Goal: Use online tool/utility: Utilize a website feature to perform a specific function

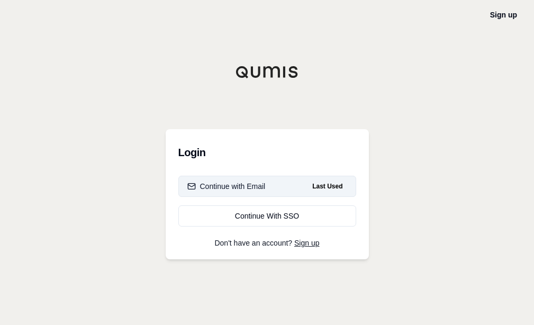
click at [292, 194] on button "Continue with Email Last Used" at bounding box center [267, 186] width 178 height 21
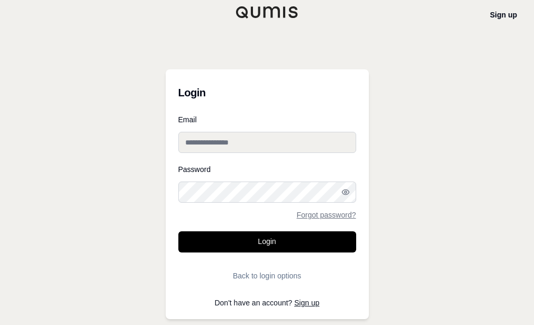
type input "**********"
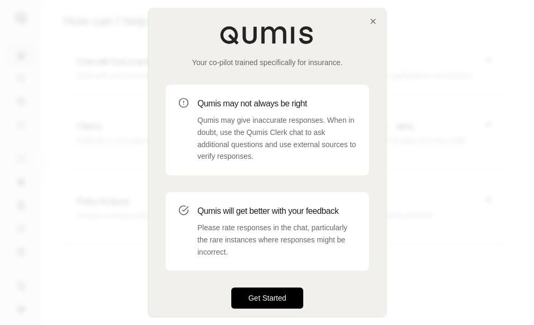
click at [272, 296] on button "Get Started" at bounding box center [267, 298] width 72 height 21
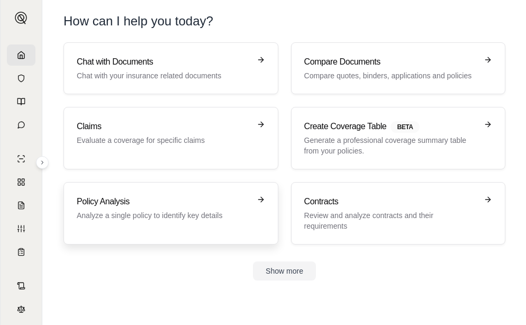
click at [172, 191] on link "Policy Analysis Analyze a single policy to identify key details" at bounding box center [170, 213] width 215 height 62
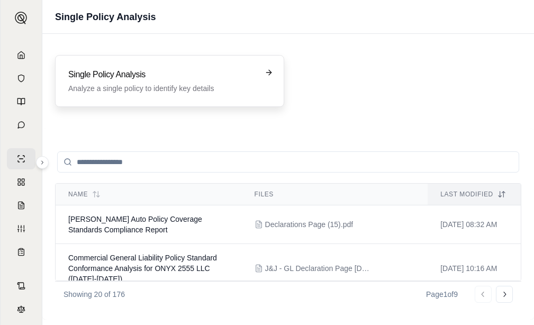
click at [204, 67] on div "Single Policy Analysis Analyze a single policy to identify key details" at bounding box center [169, 81] width 229 height 52
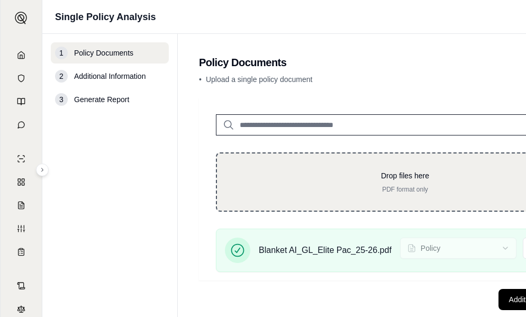
scroll to position [23, 0]
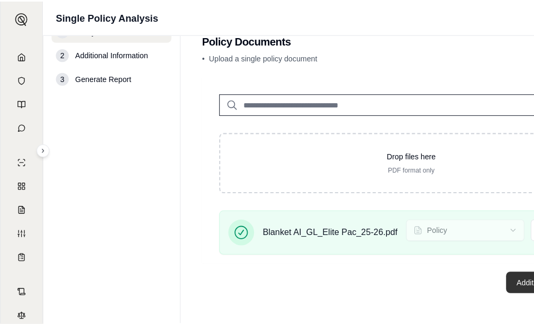
scroll to position [0, 0]
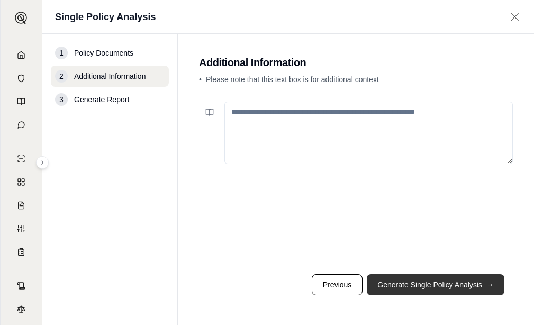
click at [490, 275] on button "Generate Single Policy Analysis →" at bounding box center [436, 284] width 138 height 21
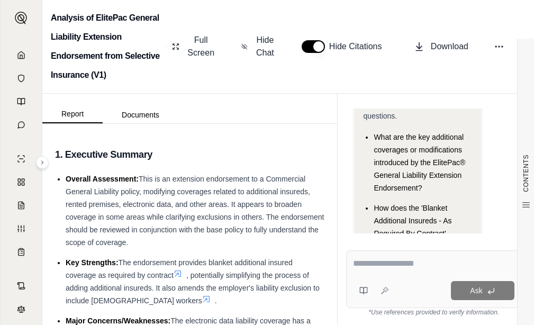
scroll to position [145, 0]
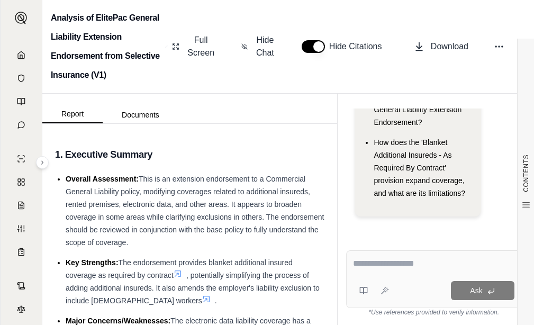
click at [397, 271] on div at bounding box center [433, 265] width 161 height 16
click at [396, 273] on div "Ask" at bounding box center [433, 279] width 175 height 58
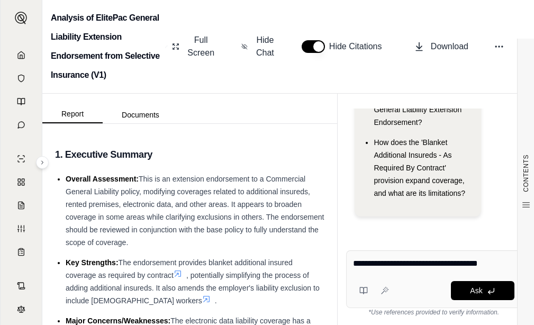
type textarea "**********"
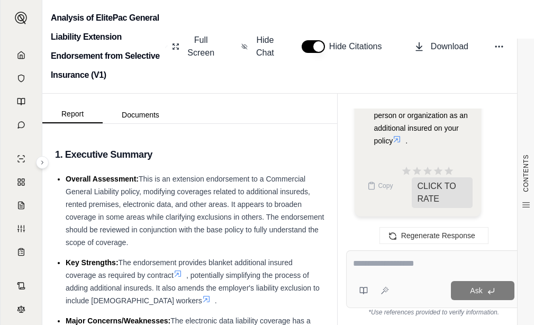
scroll to position [1948, 0]
